Goal: Information Seeking & Learning: Find specific fact

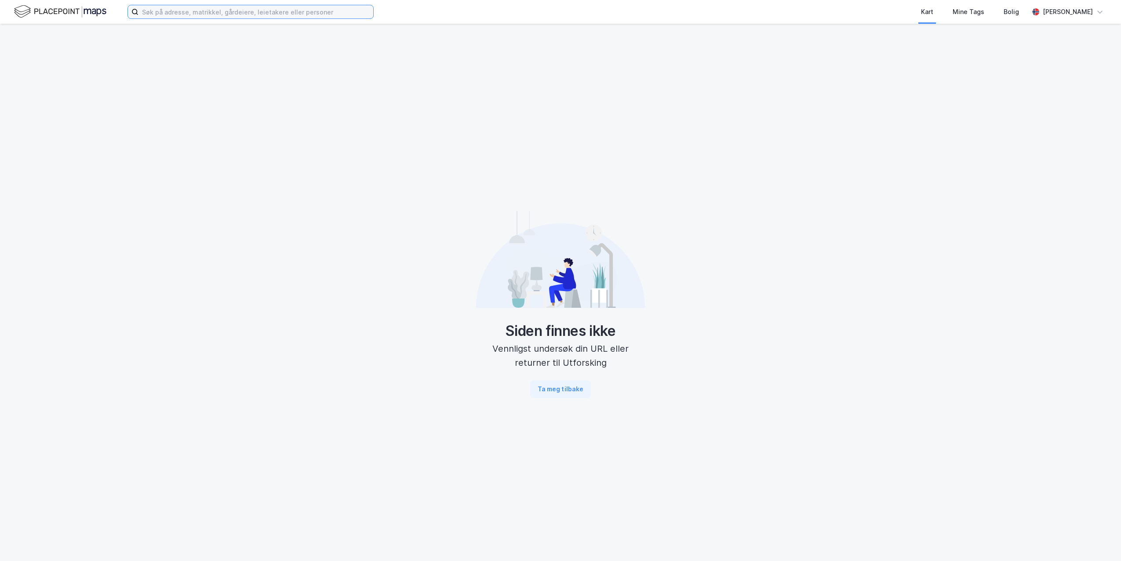
click at [280, 13] on input at bounding box center [255, 11] width 235 height 13
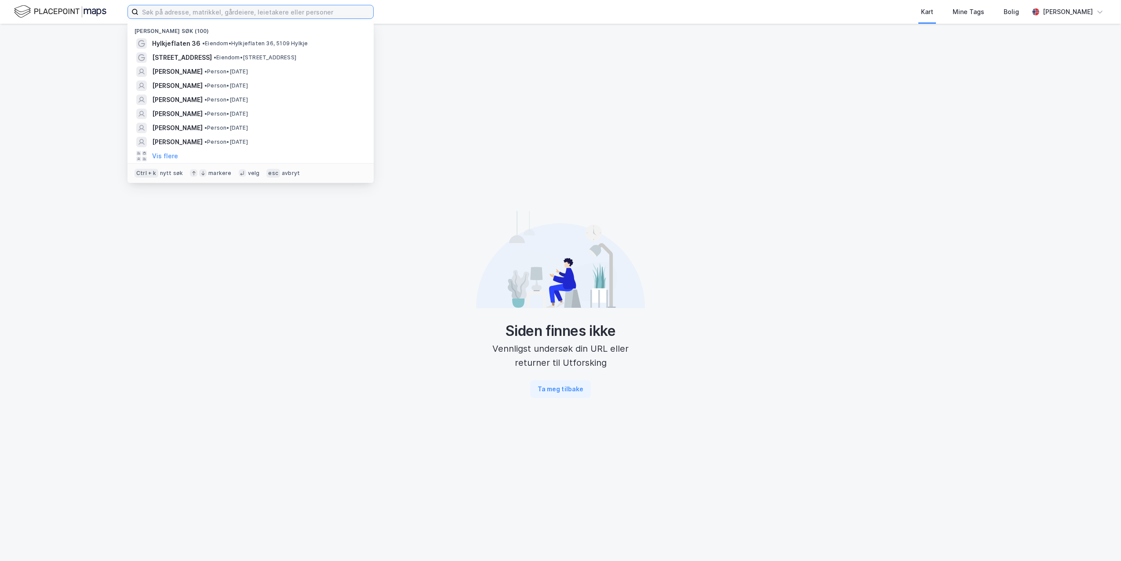
paste input "[PERSON_NAME]"
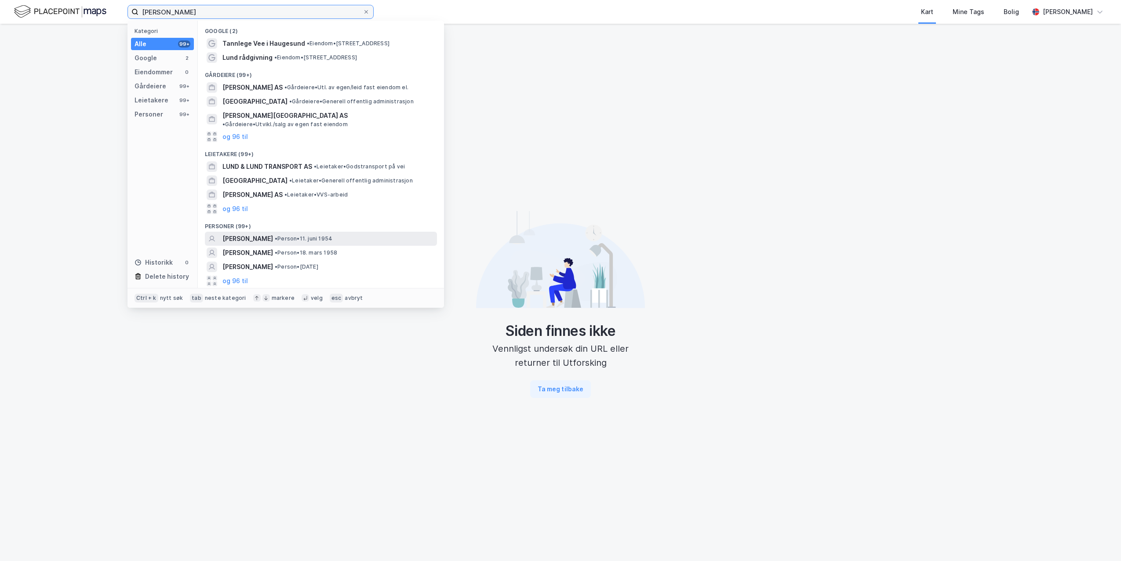
type input "[PERSON_NAME]"
click at [298, 235] on span "• Person • [DATE]" at bounding box center [304, 238] width 58 height 7
